Goal: Task Accomplishment & Management: Manage account settings

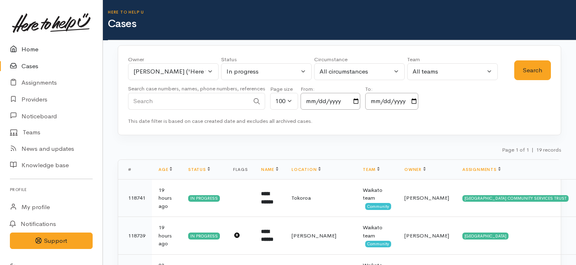
click at [33, 47] on link "Home" at bounding box center [51, 49] width 102 height 17
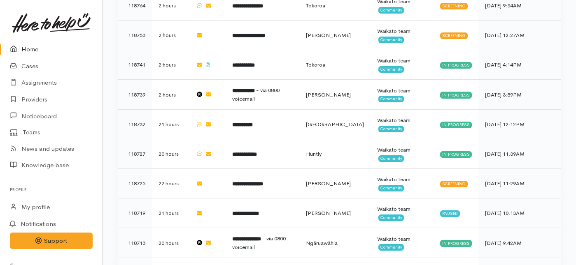
scroll to position [363, 0]
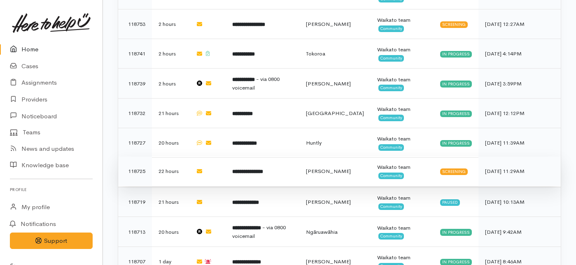
click at [237, 157] on td "**********" at bounding box center [262, 172] width 73 height 30
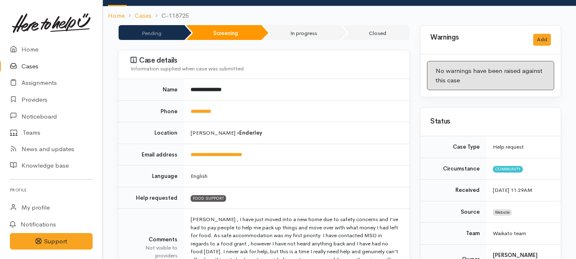
scroll to position [80, 0]
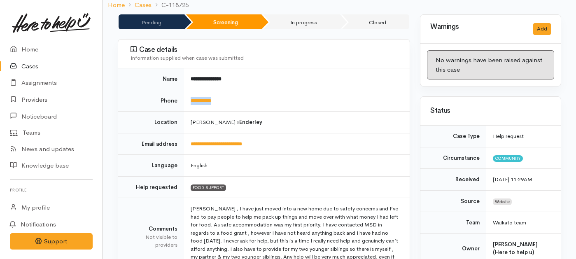
drag, startPoint x: 231, startPoint y: 88, endPoint x: 185, endPoint y: 92, distance: 46.2
click at [185, 92] on td "**********" at bounding box center [297, 101] width 226 height 22
copy link "**********"
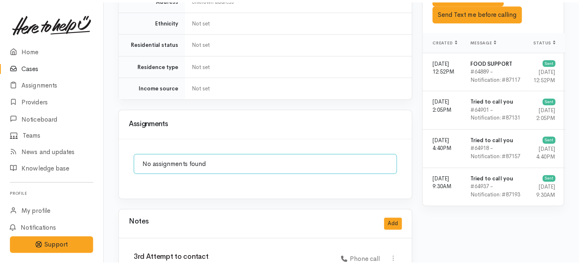
scroll to position [564, 0]
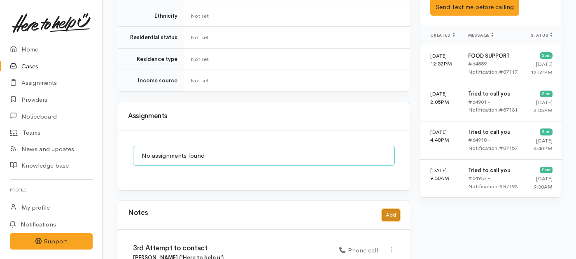
click at [393, 209] on button "Add" at bounding box center [391, 215] width 18 height 12
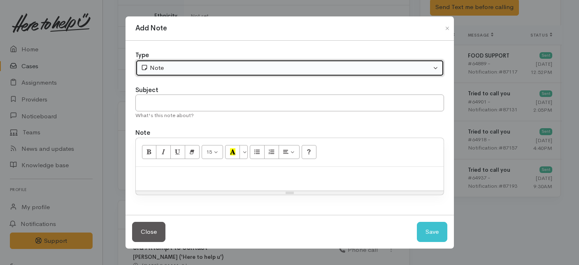
click at [232, 69] on div "Note" at bounding box center [286, 67] width 291 height 9
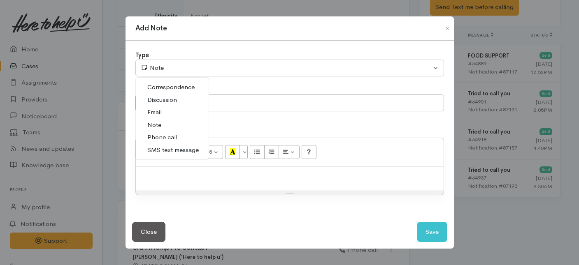
click at [159, 136] on span "Phone call" at bounding box center [162, 137] width 30 height 9
select select "3"
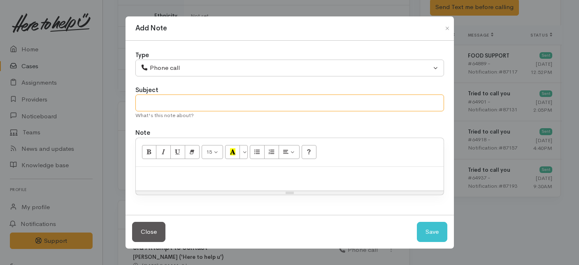
click at [165, 100] on input "text" at bounding box center [289, 103] width 309 height 17
type input "Unable to contact"
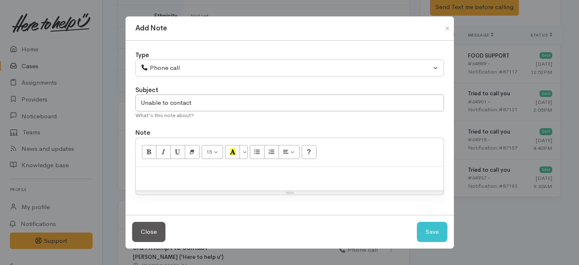
click at [176, 182] on div at bounding box center [290, 179] width 308 height 24
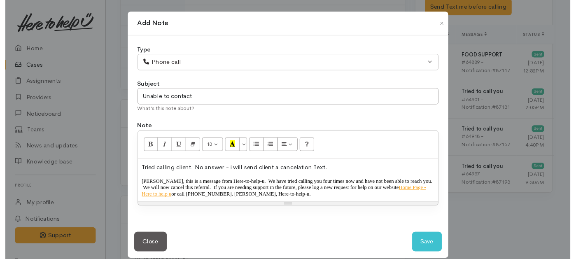
scroll to position [10, 0]
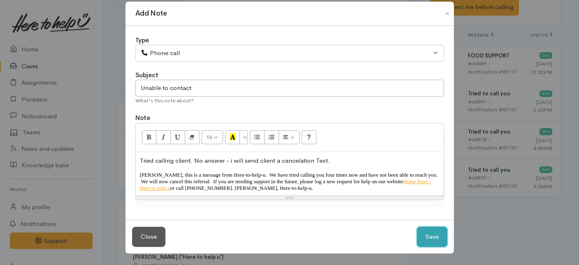
click at [433, 238] on button "Save" at bounding box center [432, 237] width 30 height 20
select select "1"
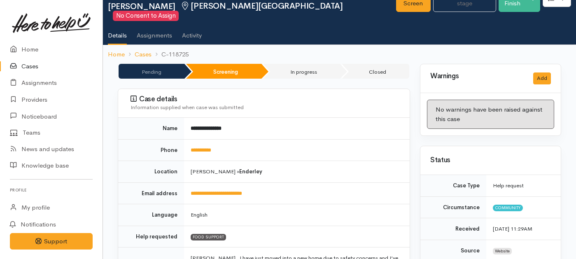
scroll to position [0, 0]
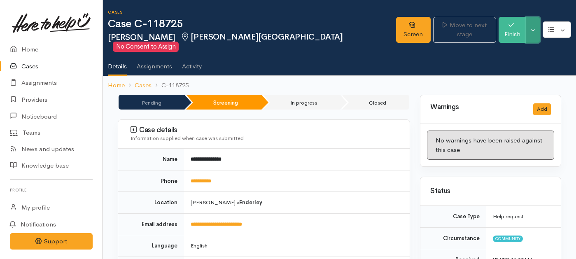
click at [532, 26] on button "Toggle Dropdown" at bounding box center [532, 30] width 14 height 26
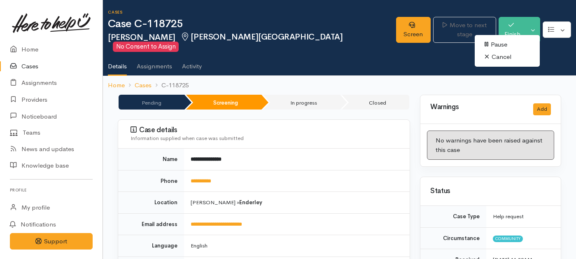
click at [492, 57] on link "Cancel" at bounding box center [506, 57] width 65 height 13
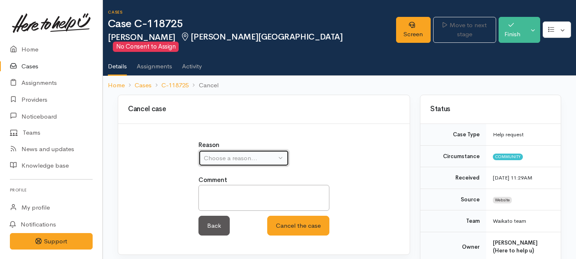
click at [257, 153] on div "Choose a reason..." at bounding box center [240, 157] width 72 height 9
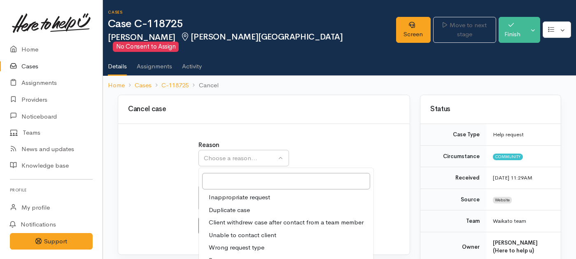
click at [218, 230] on span "Unable to contact client" at bounding box center [242, 234] width 67 height 9
select select "4"
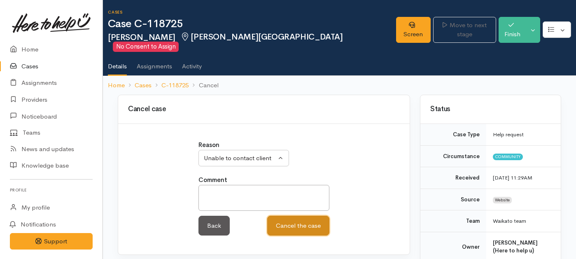
click at [291, 223] on button "Cancel the case" at bounding box center [298, 226] width 62 height 20
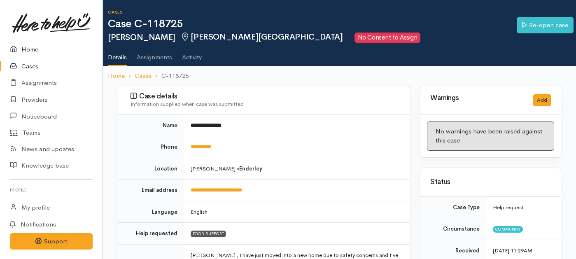
click at [25, 49] on link "Home" at bounding box center [51, 49] width 102 height 17
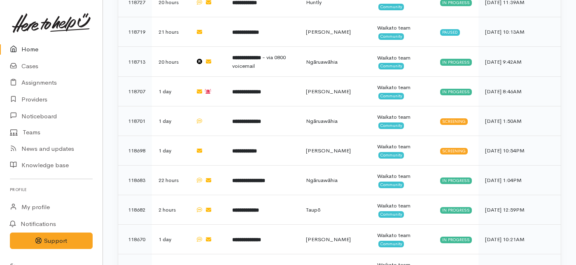
scroll to position [499, 0]
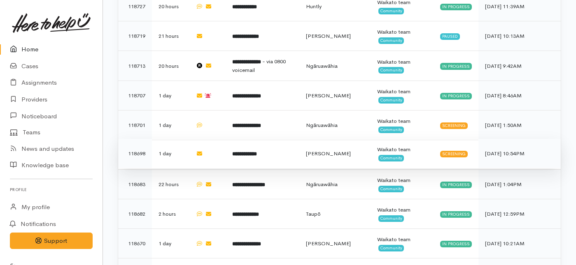
click at [237, 151] on b "**********" at bounding box center [244, 153] width 25 height 5
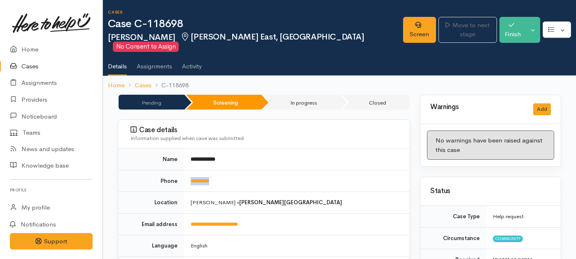
drag, startPoint x: 225, startPoint y: 171, endPoint x: 187, endPoint y: 171, distance: 37.9
click at [187, 171] on td "*********" at bounding box center [297, 181] width 226 height 22
copy link "*********"
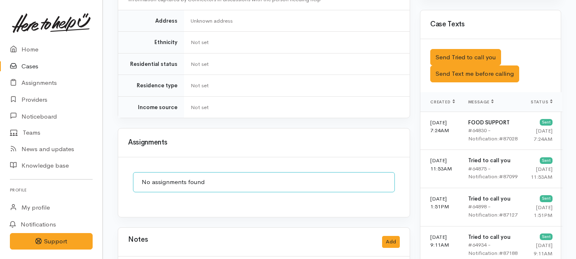
scroll to position [455, 0]
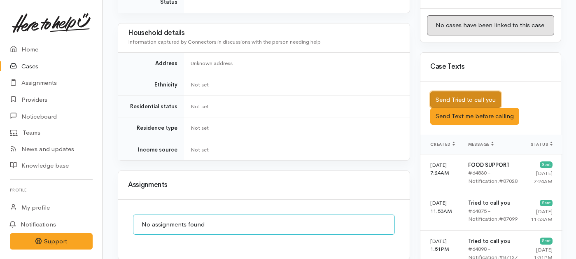
click at [455, 91] on button "Send Tried to call you" at bounding box center [465, 99] width 71 height 17
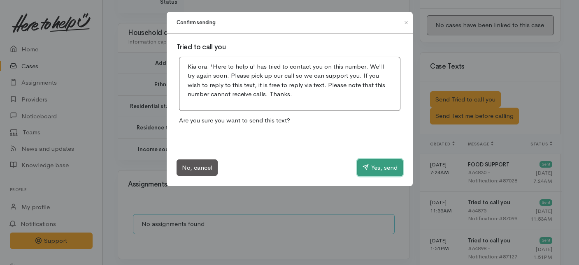
click at [385, 167] on button "Yes, send" at bounding box center [380, 167] width 46 height 17
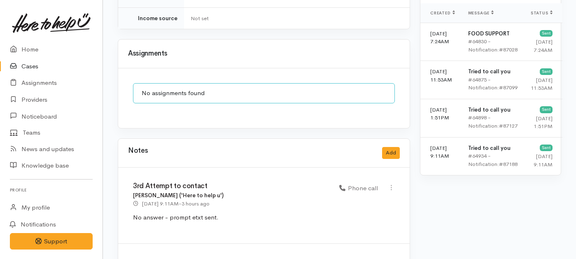
scroll to position [716, 0]
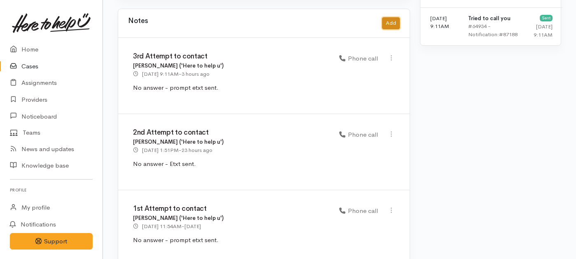
click at [388, 17] on button "Add" at bounding box center [391, 23] width 18 height 12
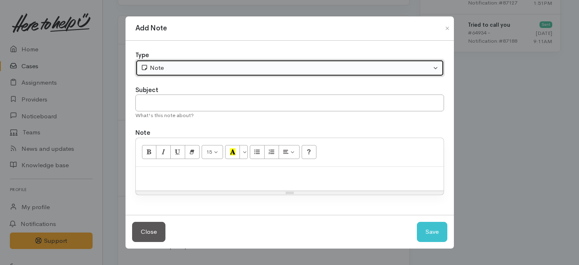
click at [230, 66] on div "Note" at bounding box center [286, 67] width 291 height 9
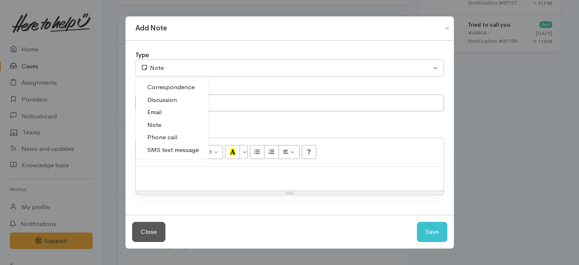
click at [170, 140] on span "Phone call" at bounding box center [162, 137] width 30 height 9
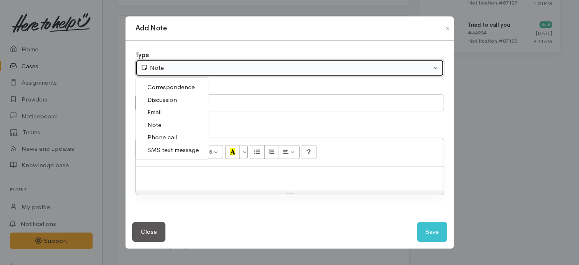
select select "3"
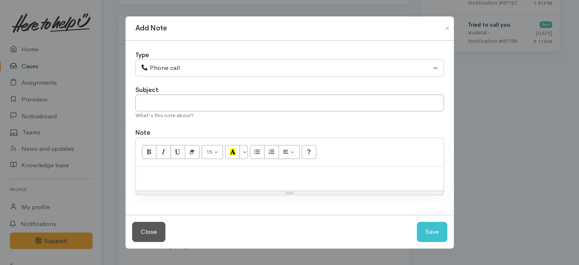
click at [183, 92] on div "Subject" at bounding box center [289, 90] width 309 height 9
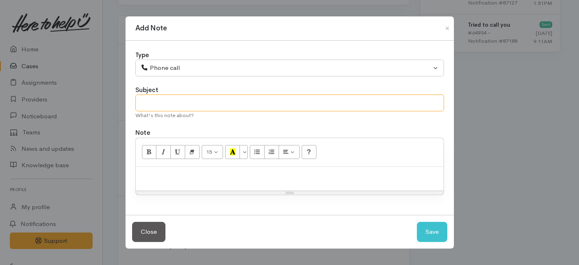
click at [178, 106] on input "text" at bounding box center [289, 103] width 309 height 17
type input "Unable to contact"
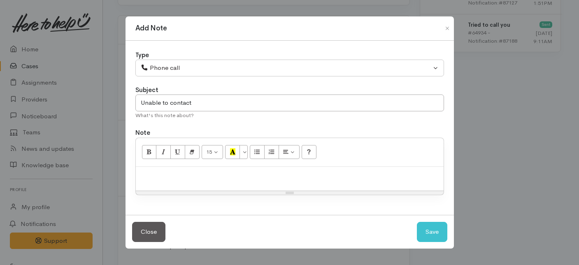
click at [167, 179] on p at bounding box center [290, 175] width 300 height 9
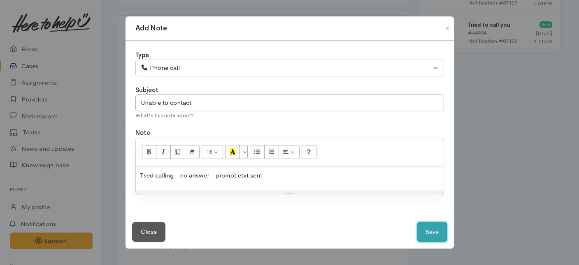
click at [425, 230] on button "Save" at bounding box center [432, 232] width 30 height 20
select select "1"
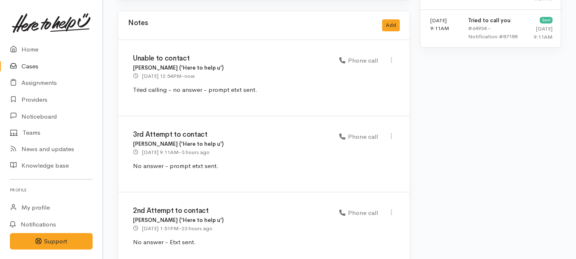
scroll to position [702, 0]
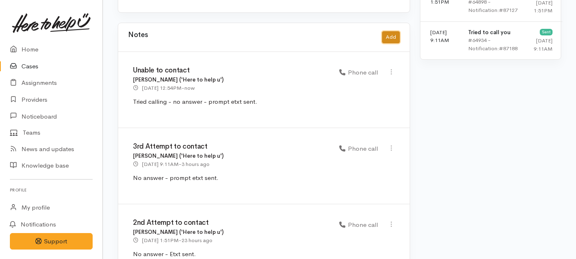
click at [388, 31] on button "Add" at bounding box center [391, 37] width 18 height 12
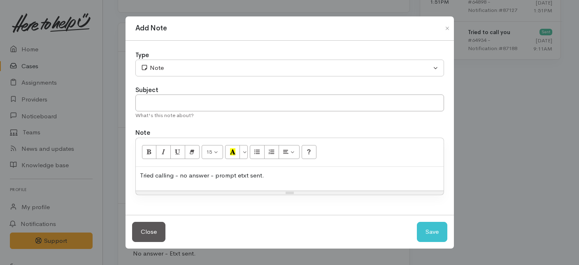
click at [501, 153] on div "Add Note Type Correspondence Discussion Email Note Phone call SMS text message …" at bounding box center [289, 132] width 579 height 265
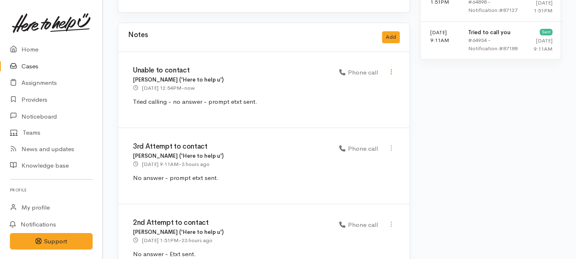
click at [392, 68] on icon at bounding box center [391, 71] width 7 height 7
click at [345, 81] on link "Edit" at bounding box center [361, 87] width 65 height 13
type input "Unable to contact"
select select "3"
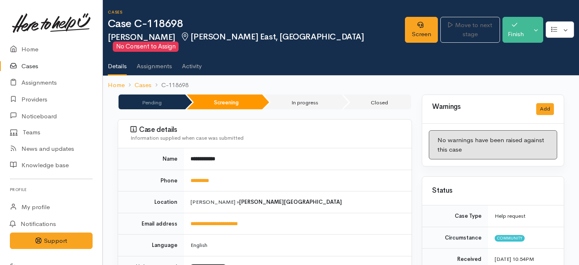
select select "3"
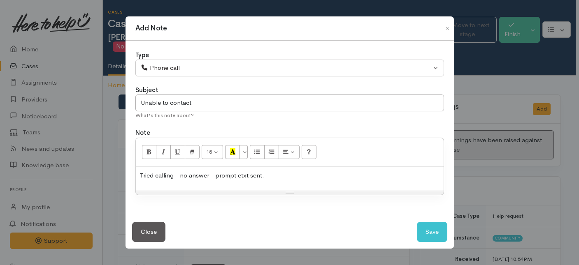
click at [267, 177] on p "Tried calling - no answer - prompt etxt sent." at bounding box center [290, 175] width 300 height 9
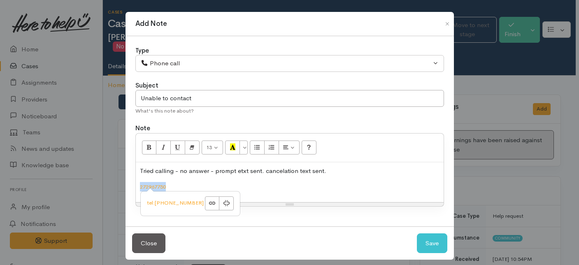
drag, startPoint x: 170, startPoint y: 187, endPoint x: 136, endPoint y: 187, distance: 33.7
click at [136, 187] on div "Tried calling - no answer - prompt etxt sent. cancelation text sent. 272967750" at bounding box center [290, 183] width 308 height 40
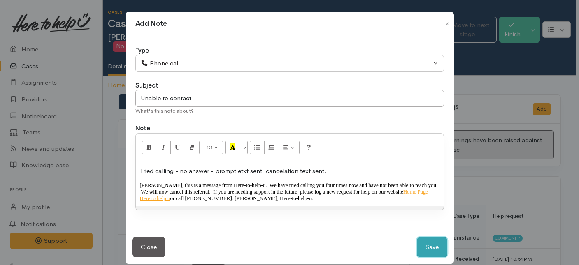
click at [428, 245] on button "Save" at bounding box center [432, 247] width 30 height 20
select select "1"
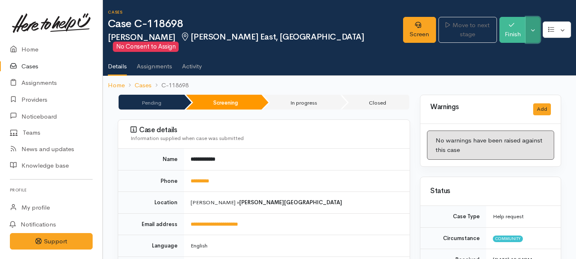
click at [535, 23] on button "Toggle Dropdown" at bounding box center [532, 30] width 14 height 26
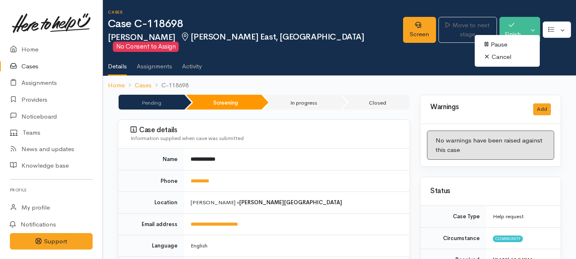
click at [500, 55] on link "Cancel" at bounding box center [506, 57] width 65 height 13
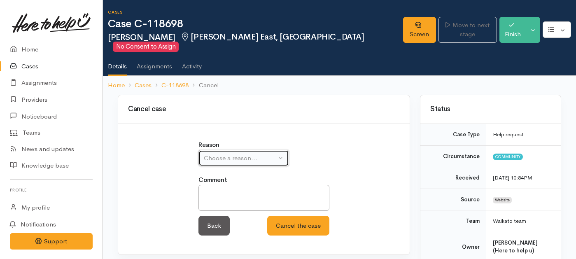
click at [270, 153] on div "Choose a reason..." at bounding box center [240, 157] width 72 height 9
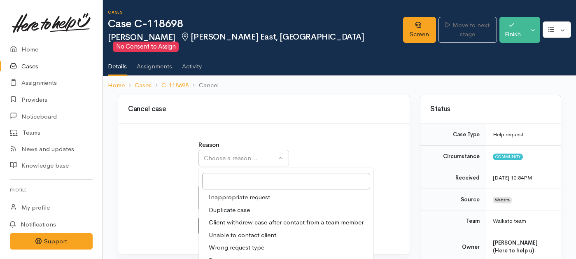
click at [231, 230] on span "Unable to contact client" at bounding box center [242, 234] width 67 height 9
select select "4"
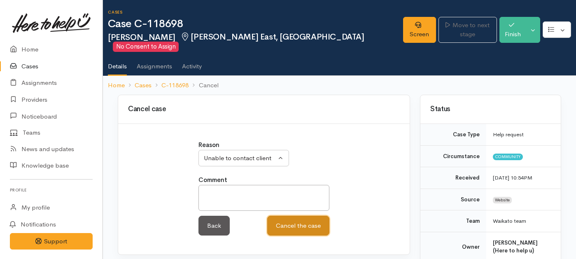
click at [298, 223] on button "Cancel the case" at bounding box center [298, 226] width 62 height 20
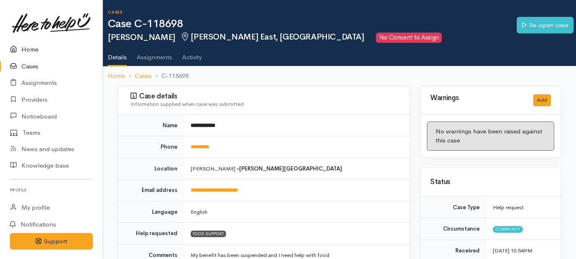
click at [37, 50] on link "Home" at bounding box center [51, 49] width 102 height 17
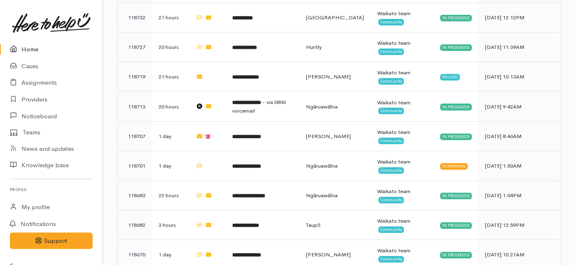
scroll to position [448, 0]
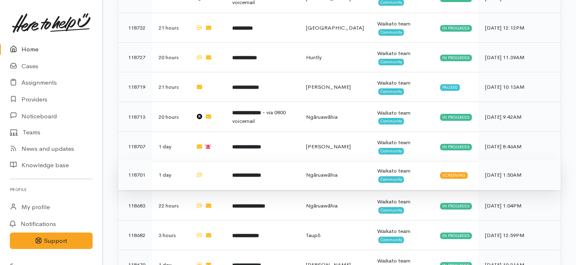
click at [230, 160] on td "**********" at bounding box center [262, 175] width 73 height 30
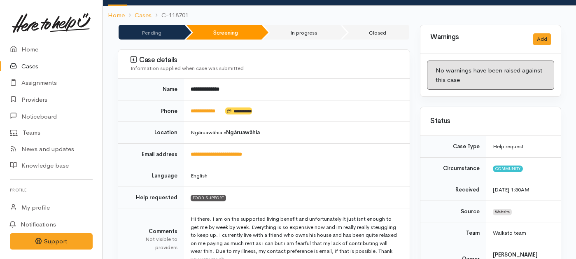
scroll to position [41, 0]
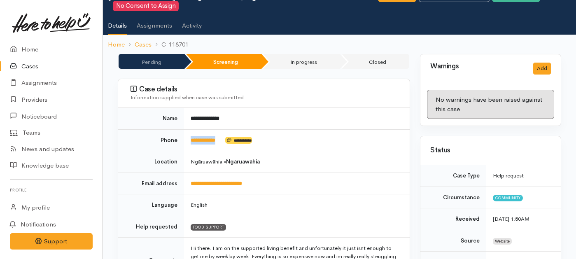
drag, startPoint x: 225, startPoint y: 130, endPoint x: 188, endPoint y: 130, distance: 37.0
click at [188, 130] on td "**********" at bounding box center [297, 140] width 226 height 22
copy td "**********"
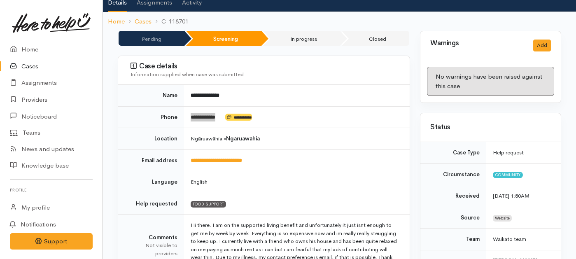
scroll to position [65, 0]
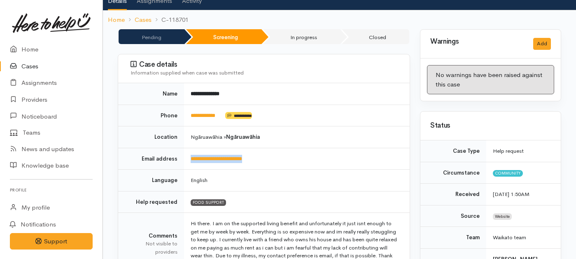
drag, startPoint x: 264, startPoint y: 153, endPoint x: 178, endPoint y: 148, distance: 86.1
click at [178, 148] on tr "**********" at bounding box center [263, 159] width 291 height 22
copy tr "**********"
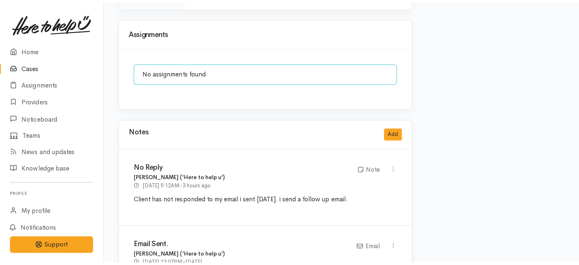
scroll to position [670, 0]
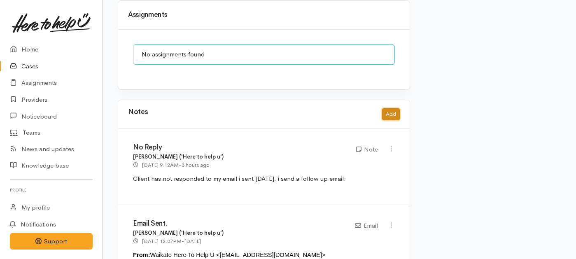
click at [388, 108] on button "Add" at bounding box center [391, 114] width 18 height 12
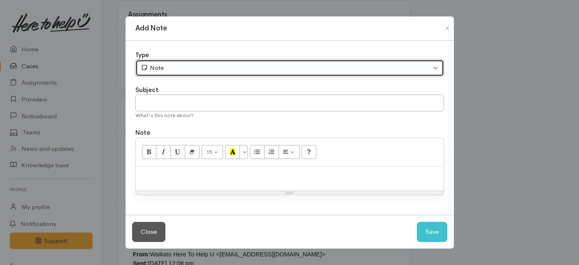
click at [233, 67] on div "Note" at bounding box center [286, 67] width 291 height 9
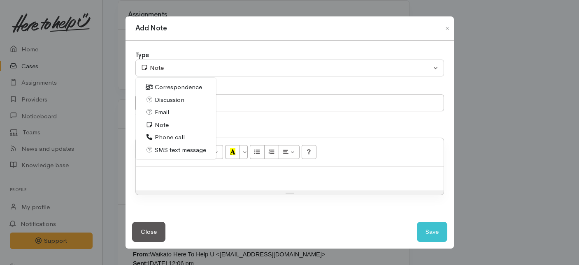
click at [172, 135] on span "Phone call" at bounding box center [170, 137] width 30 height 9
select select "3"
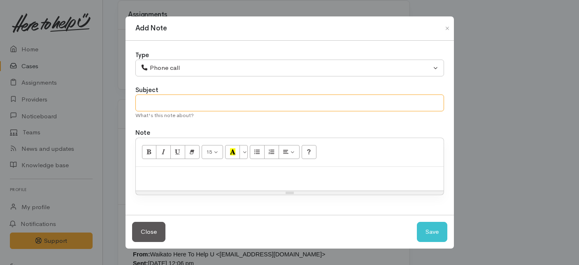
click at [167, 102] on input "text" at bounding box center [289, 103] width 309 height 17
type input "Follow up email sent"
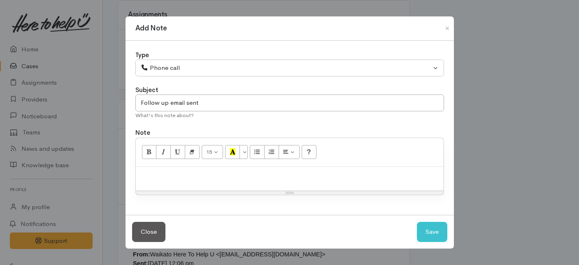
click at [149, 178] on p at bounding box center [290, 175] width 300 height 9
paste div
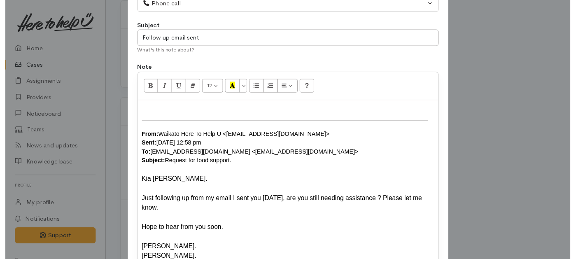
scroll to position [135, 0]
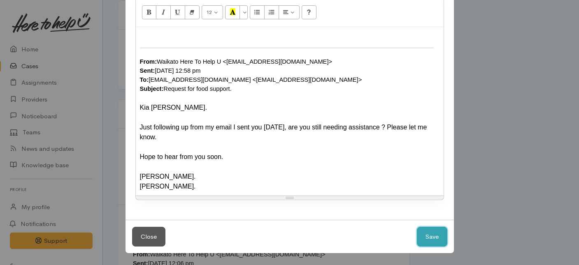
click at [431, 236] on button "Save" at bounding box center [432, 237] width 30 height 20
select select "1"
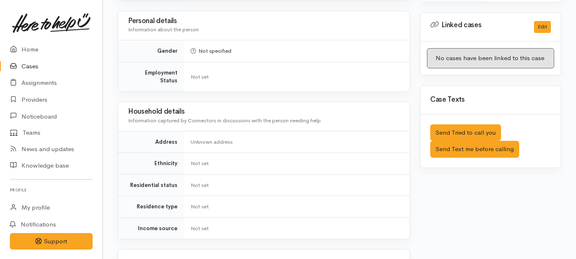
scroll to position [316, 0]
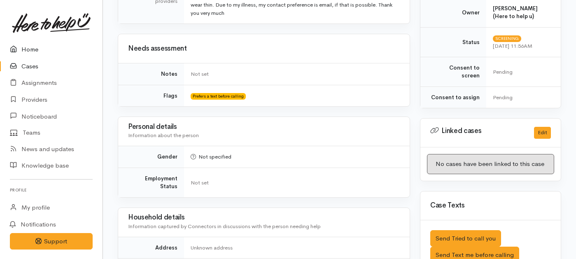
click at [30, 47] on link "Home" at bounding box center [51, 49] width 102 height 17
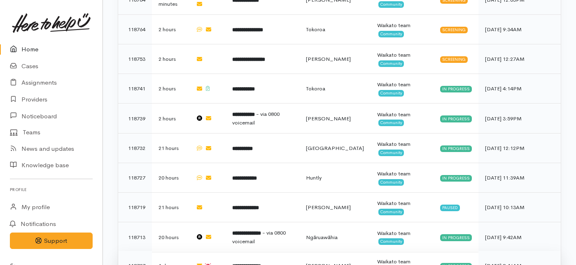
scroll to position [322, 0]
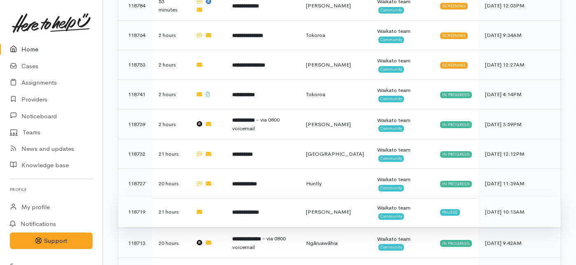
click at [232, 198] on td "**********" at bounding box center [262, 213] width 73 height 30
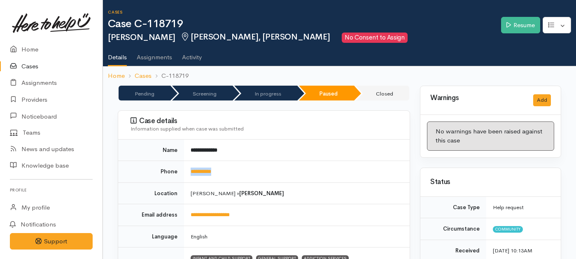
drag, startPoint x: 233, startPoint y: 167, endPoint x: 185, endPoint y: 168, distance: 48.1
click at [185, 168] on td "**********" at bounding box center [297, 172] width 226 height 22
copy link "**********"
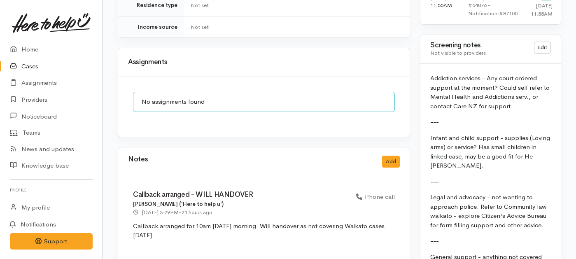
scroll to position [652, 0]
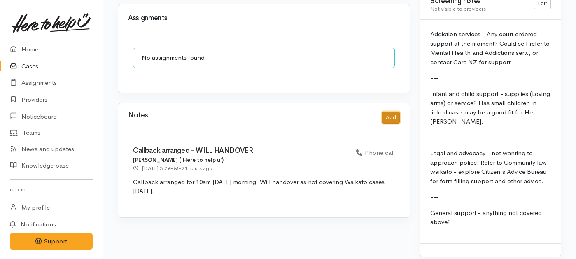
click at [395, 112] on button "Add" at bounding box center [391, 118] width 18 height 12
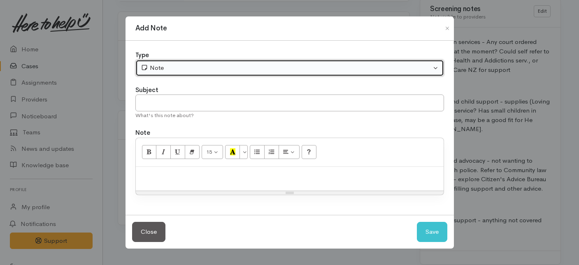
click at [221, 63] on button "Note" at bounding box center [289, 68] width 309 height 17
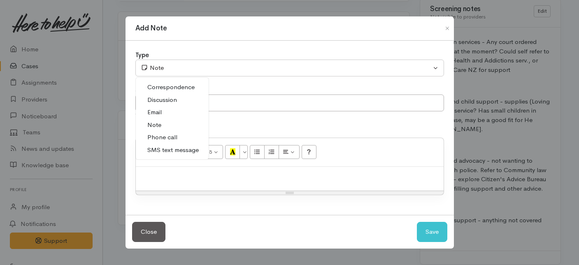
click at [157, 136] on span "Phone call" at bounding box center [162, 137] width 30 height 9
select select "3"
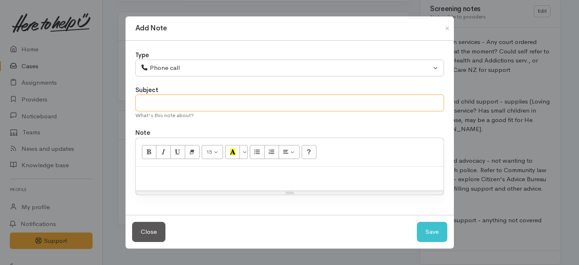
click at [149, 99] on input "text" at bounding box center [289, 103] width 309 height 17
click at [174, 194] on div "Resize" at bounding box center [290, 193] width 308 height 4
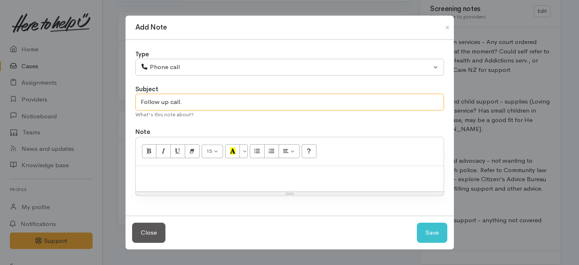
type input "Follow up call."
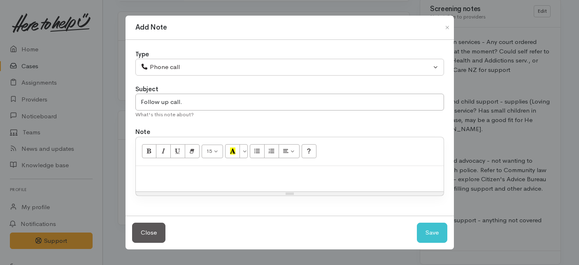
click at [176, 186] on div at bounding box center [290, 179] width 308 height 26
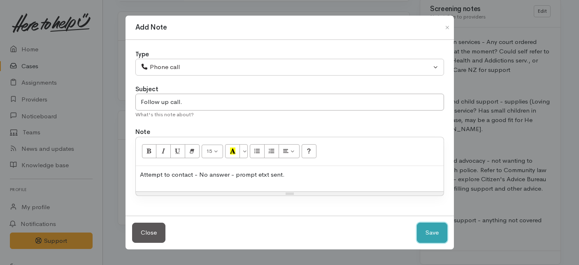
click at [423, 224] on button "Save" at bounding box center [432, 233] width 30 height 20
select select "1"
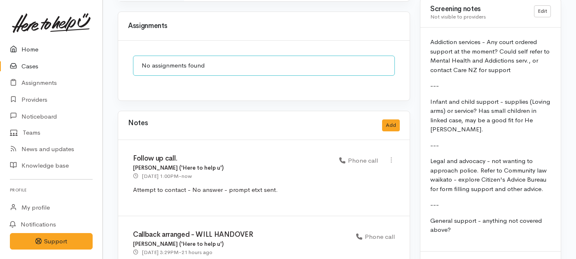
click at [33, 47] on link "Home" at bounding box center [51, 49] width 102 height 17
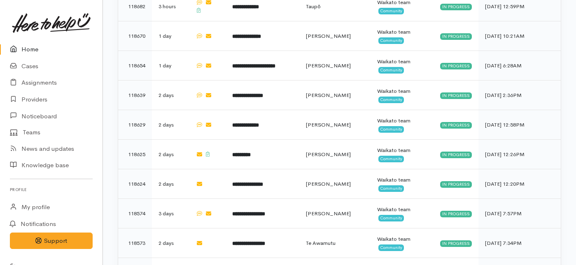
scroll to position [760, 0]
